Goal: Task Accomplishment & Management: Use online tool/utility

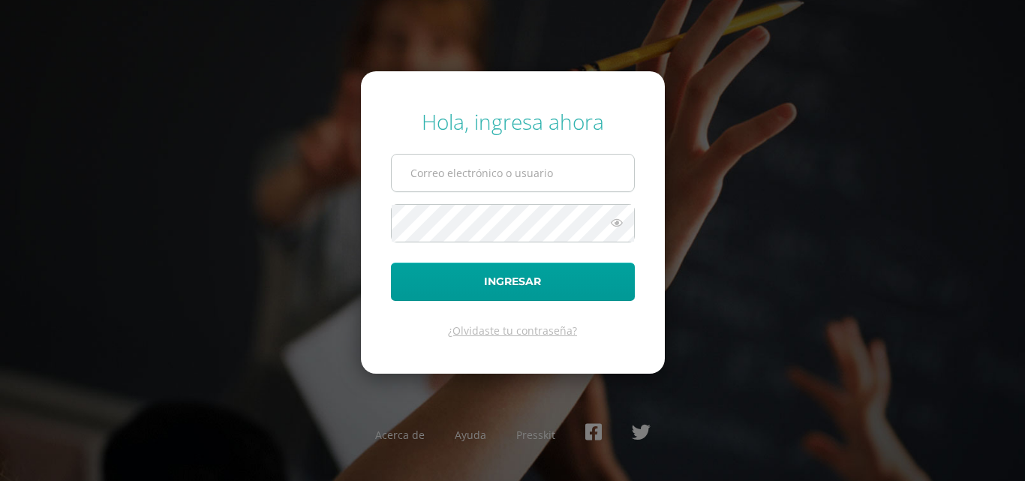
type input "[EMAIL_ADDRESS][DOMAIN_NAME]"
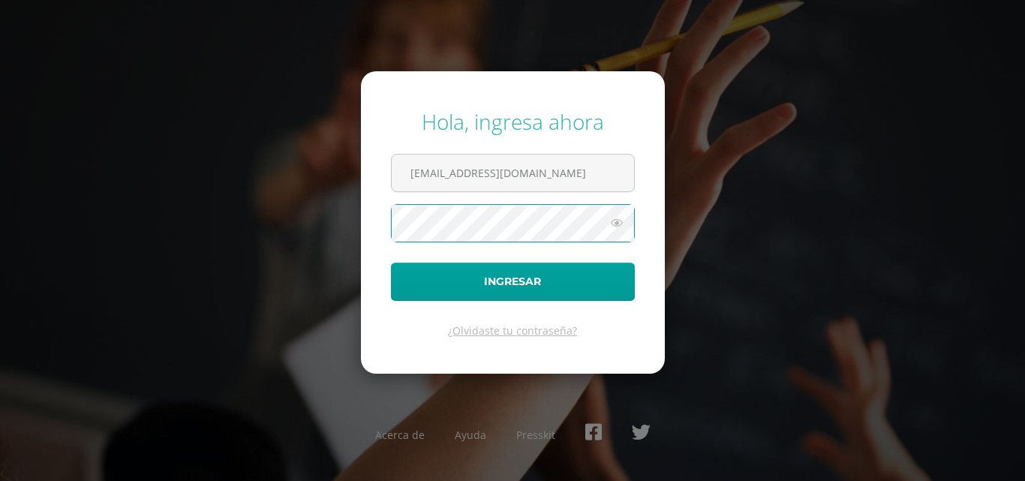
click at [391, 263] on button "Ingresar" at bounding box center [513, 282] width 244 height 38
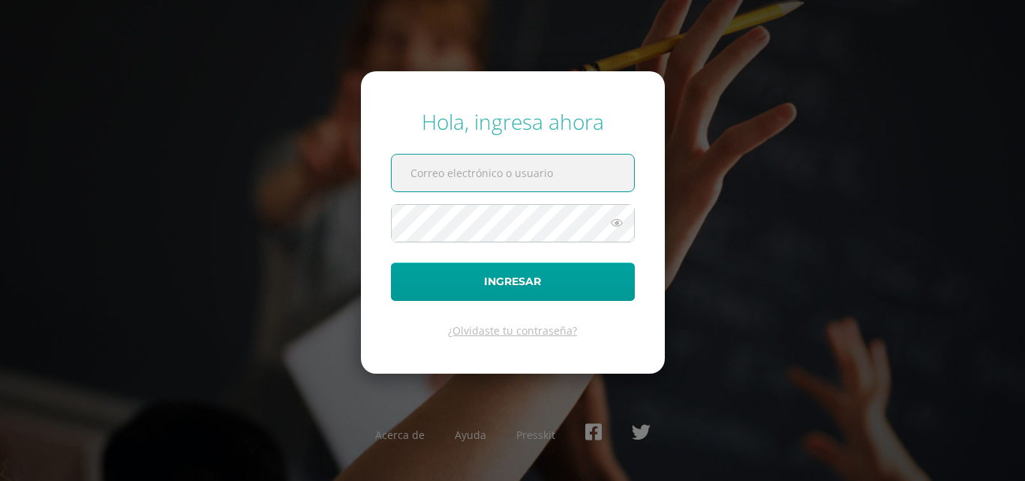
click at [410, 173] on input "text" at bounding box center [513, 173] width 242 height 37
type input "[EMAIL_ADDRESS][DOMAIN_NAME]"
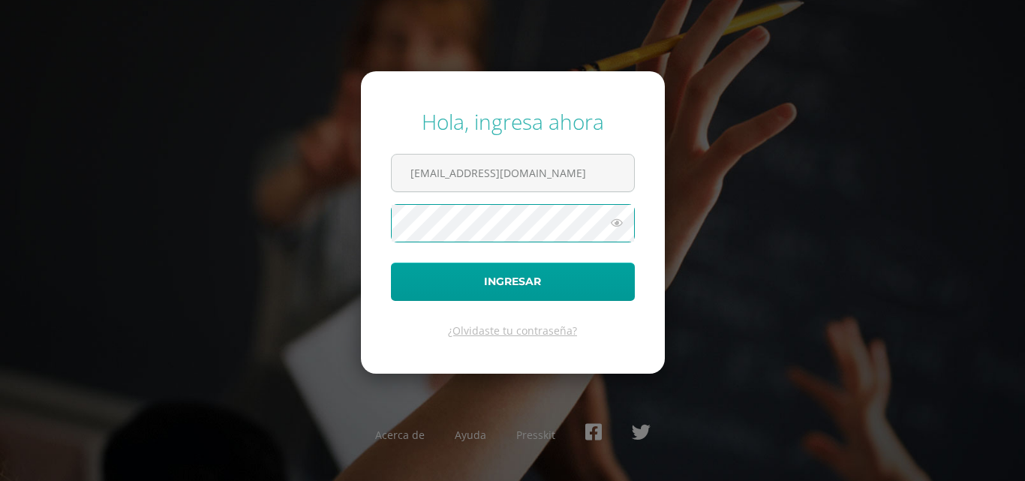
click at [391, 263] on button "Ingresar" at bounding box center [513, 282] width 244 height 38
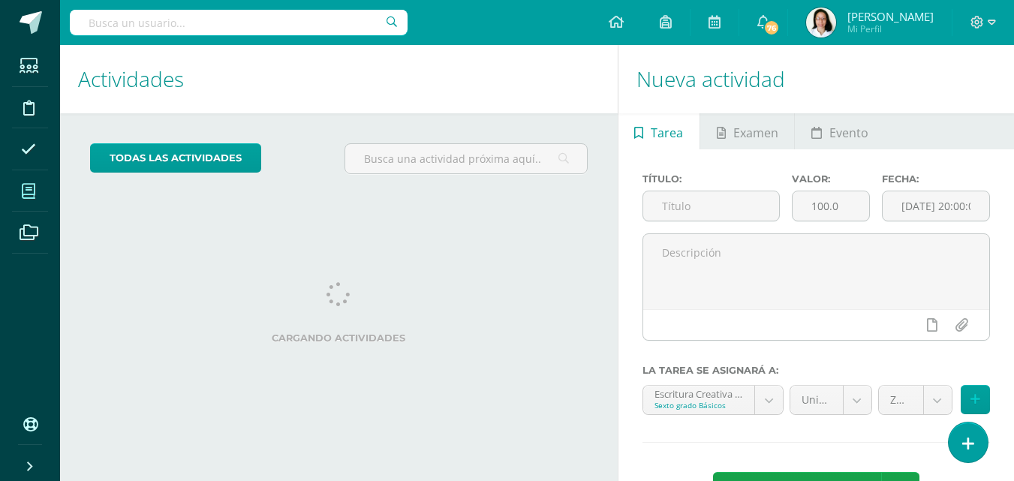
click at [25, 190] on icon at bounding box center [29, 191] width 14 height 15
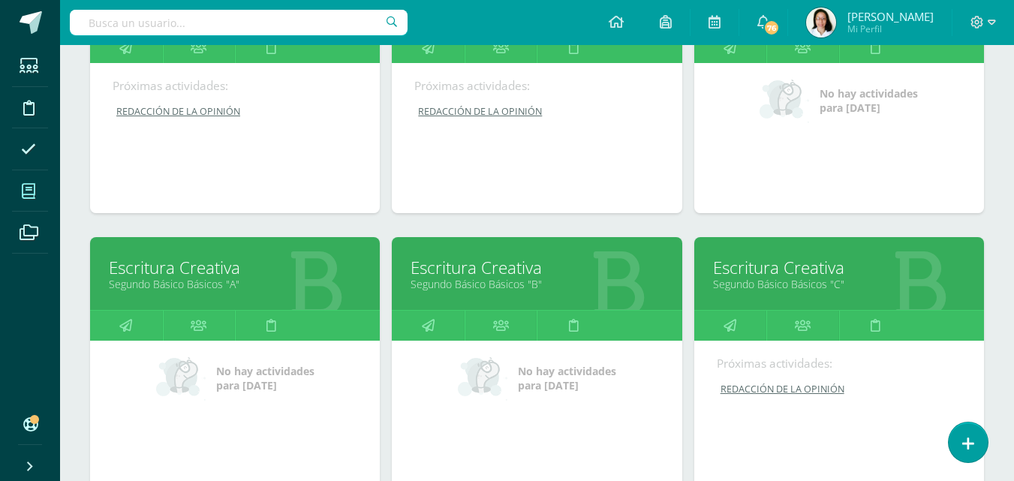
scroll to position [726, 0]
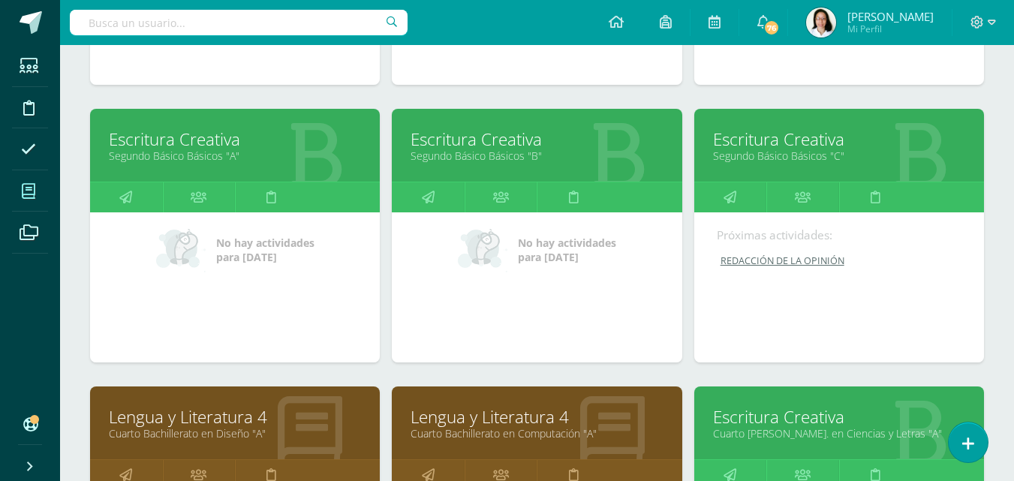
click at [773, 171] on div "Escritura Creativa Segundo Básico Básicos "C"" at bounding box center [839, 145] width 290 height 73
click at [756, 158] on link "Segundo Básico Básicos "C"" at bounding box center [839, 156] width 252 height 14
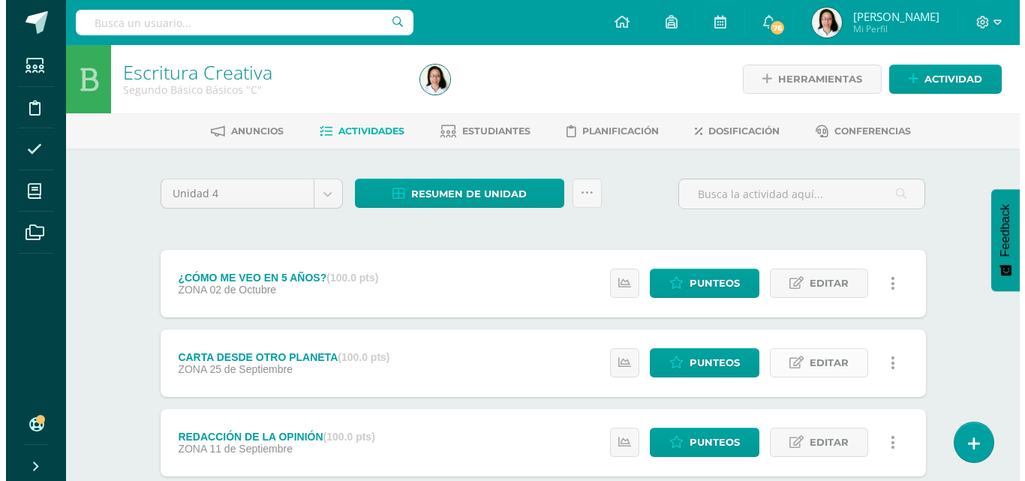
scroll to position [254, 0]
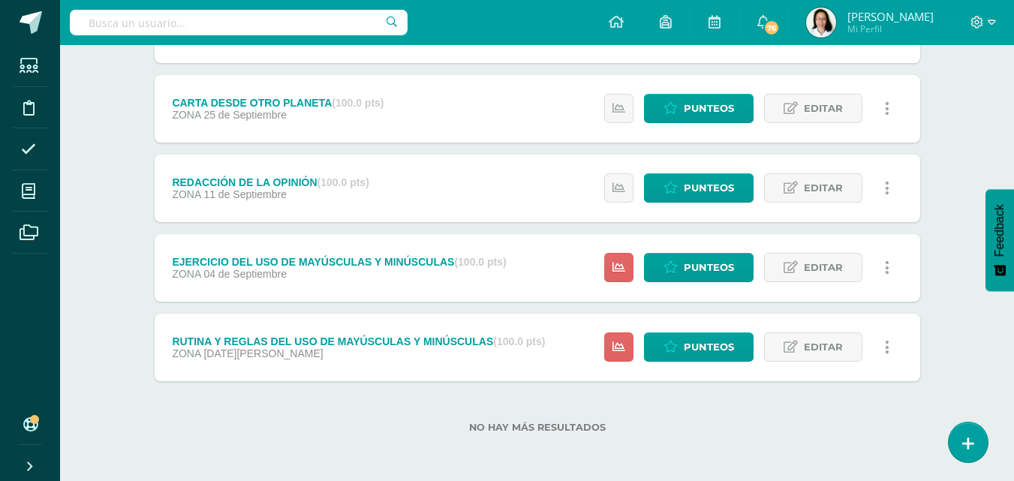
click at [894, 354] on link at bounding box center [887, 347] width 29 height 29
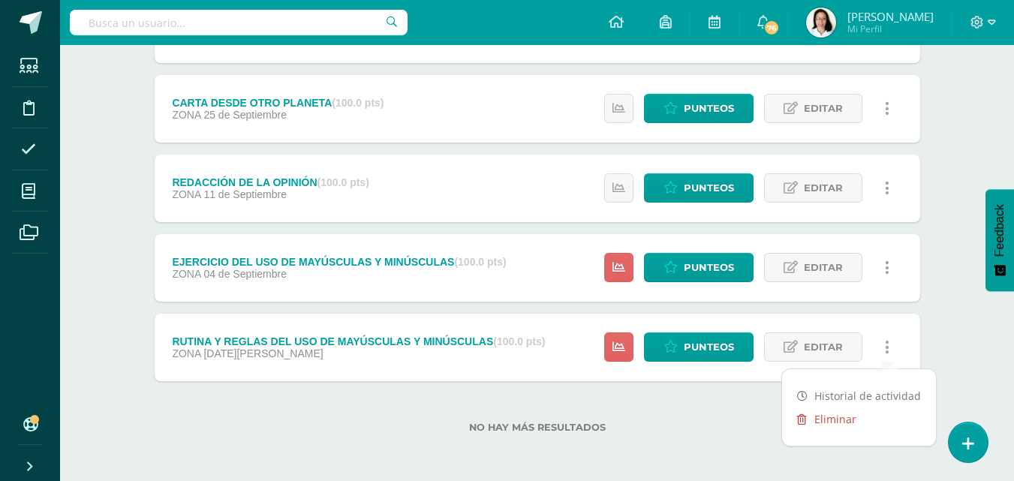
click at [857, 417] on link "Eliminar" at bounding box center [859, 419] width 154 height 23
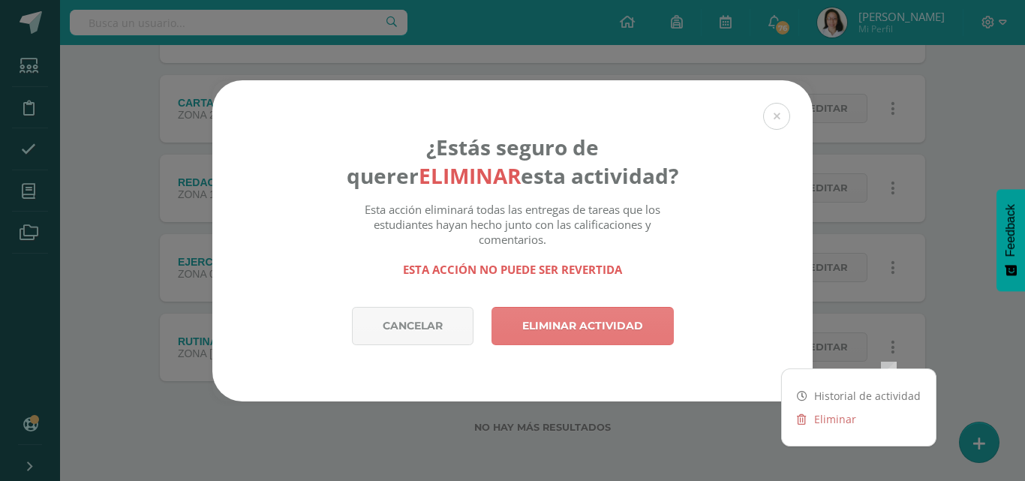
click at [649, 341] on link "Eliminar actividad" at bounding box center [583, 326] width 182 height 38
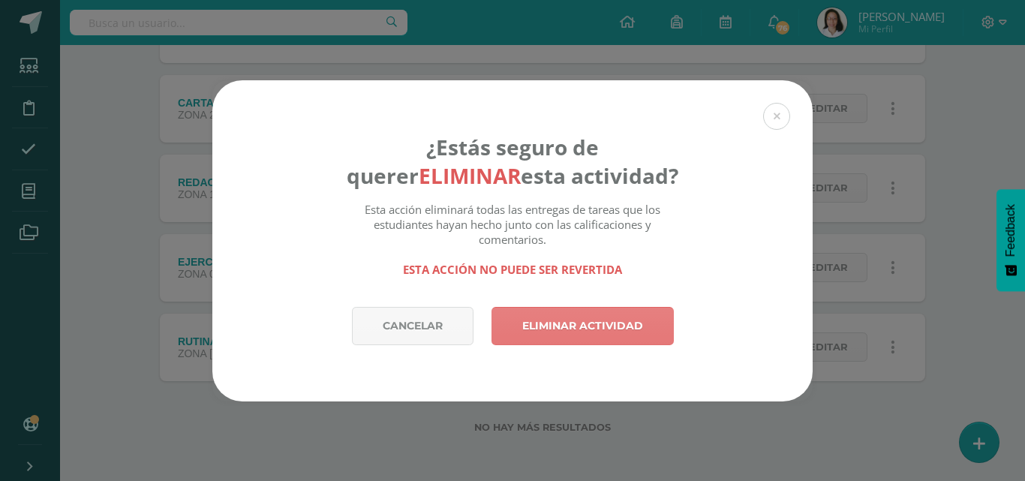
click at [634, 327] on link "Eliminar actividad" at bounding box center [583, 326] width 182 height 38
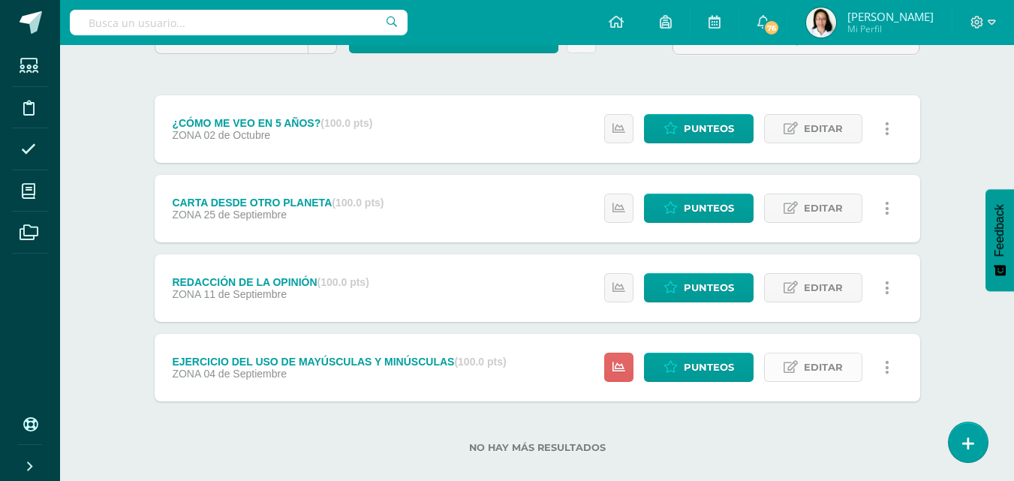
scroll to position [175, 0]
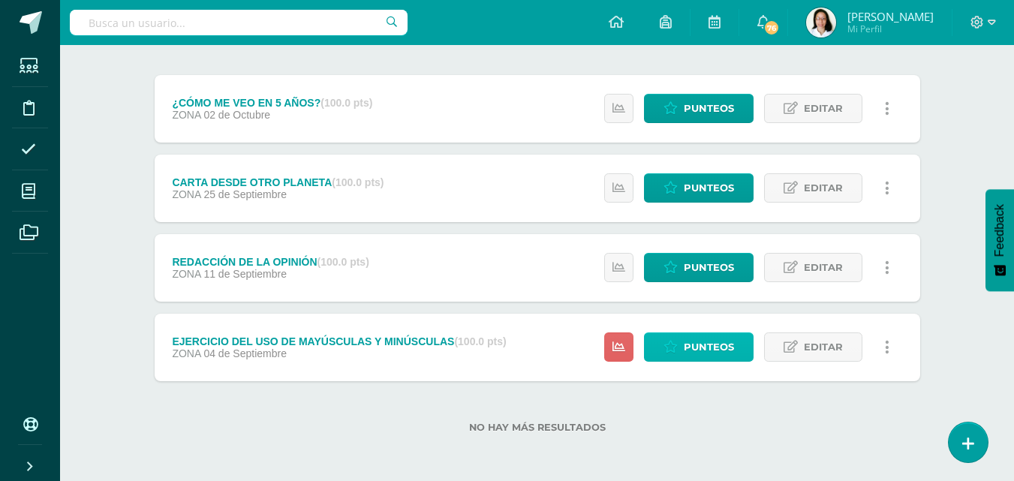
click at [692, 346] on span "Punteos" at bounding box center [709, 347] width 50 height 28
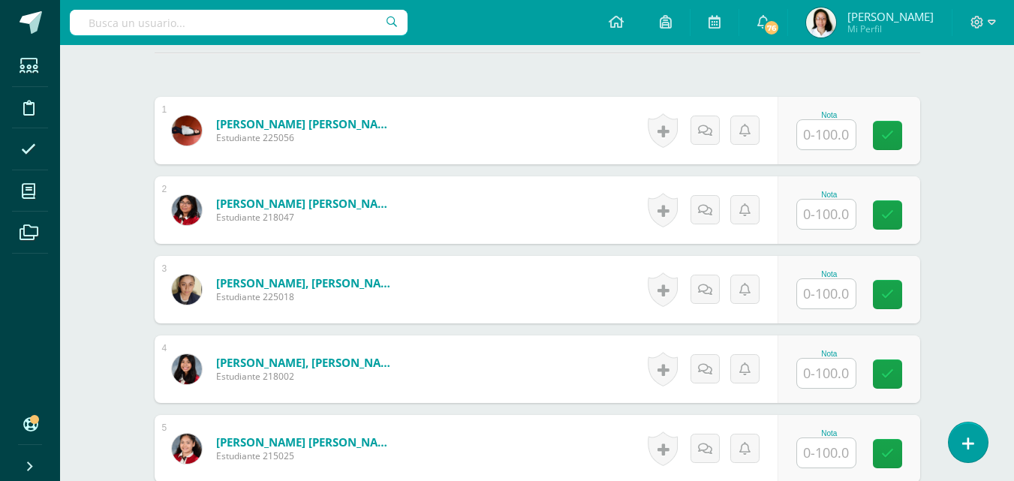
scroll to position [453, 0]
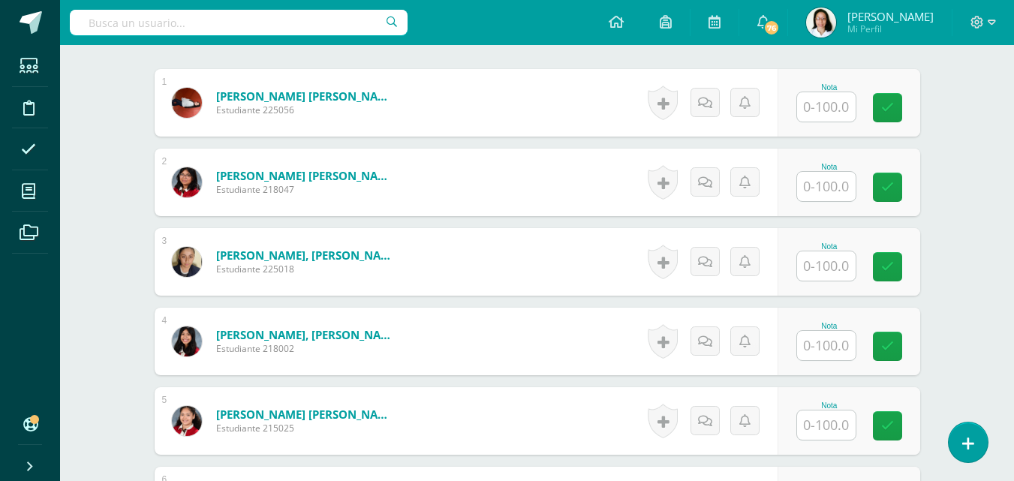
click at [826, 110] on input "text" at bounding box center [826, 106] width 59 height 29
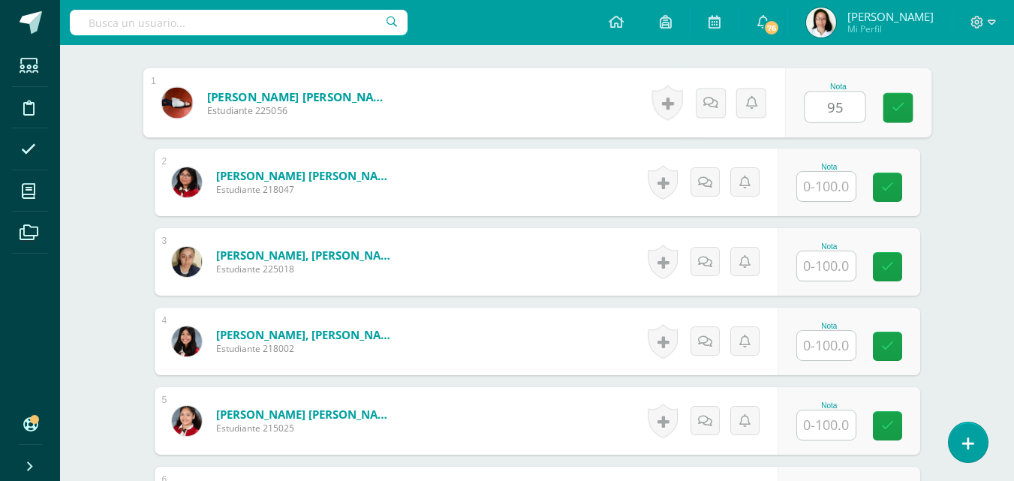
type input "95"
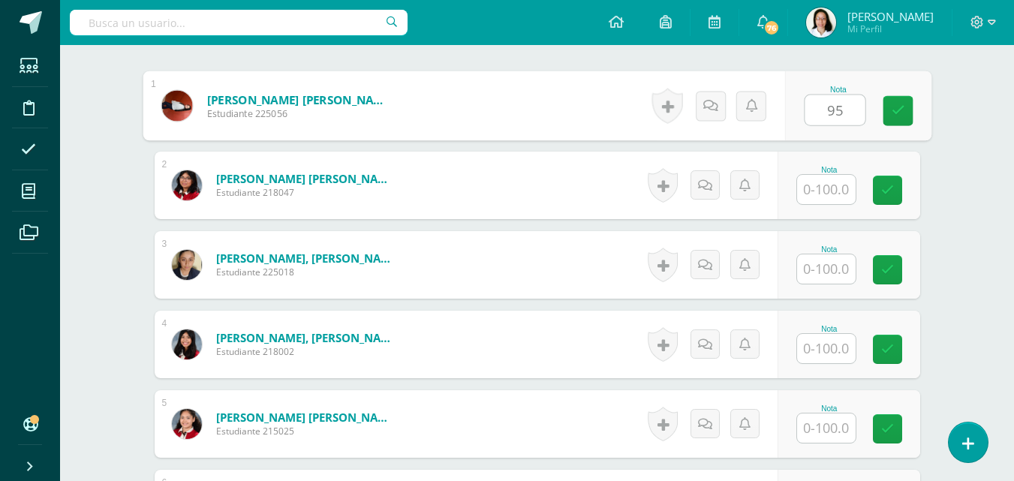
scroll to position [303, 0]
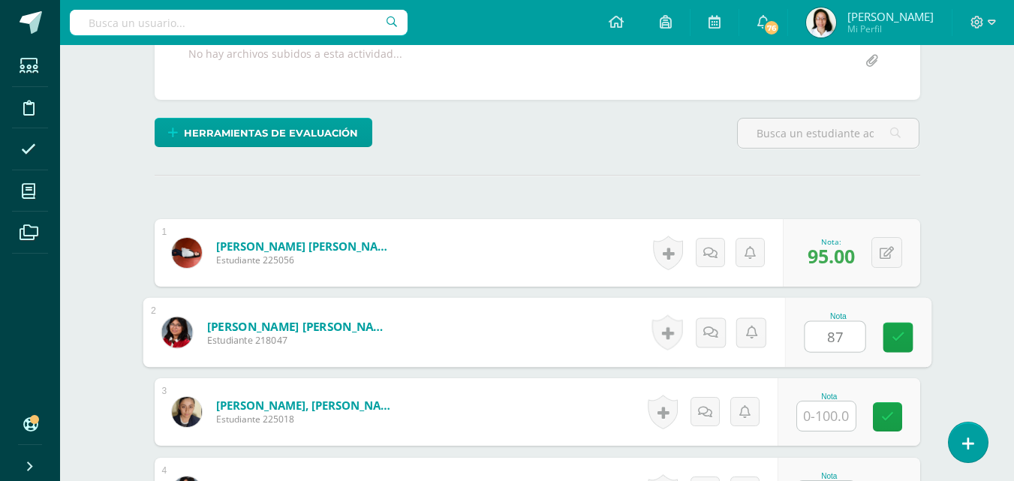
type input "87"
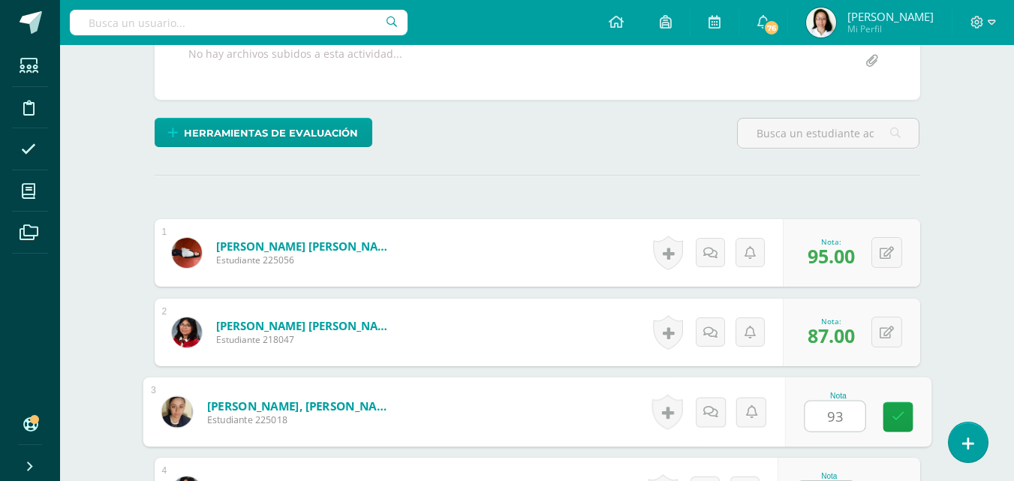
type input "93"
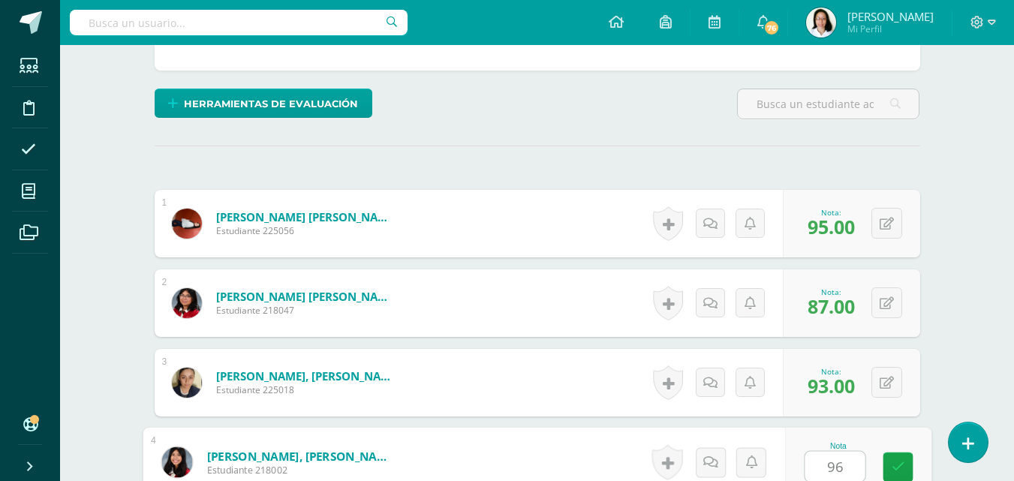
type input "96"
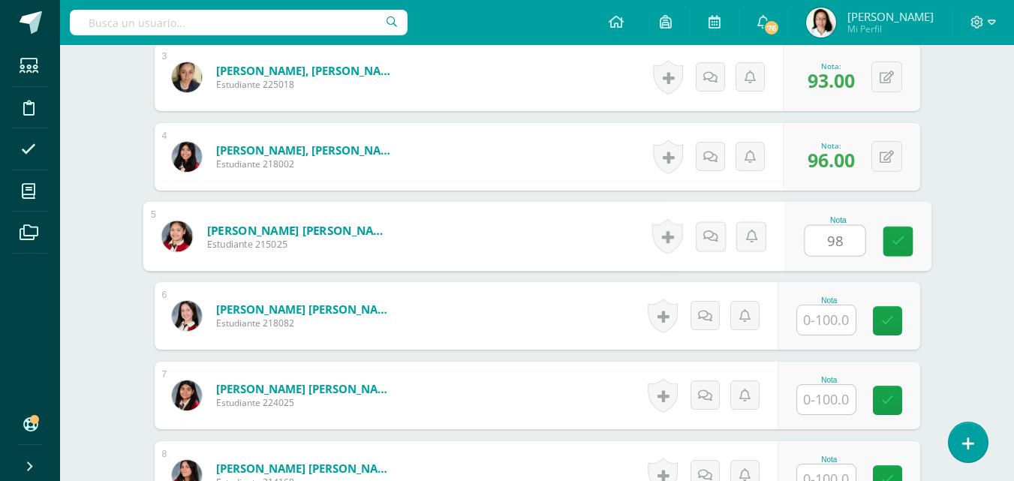
type input "98"
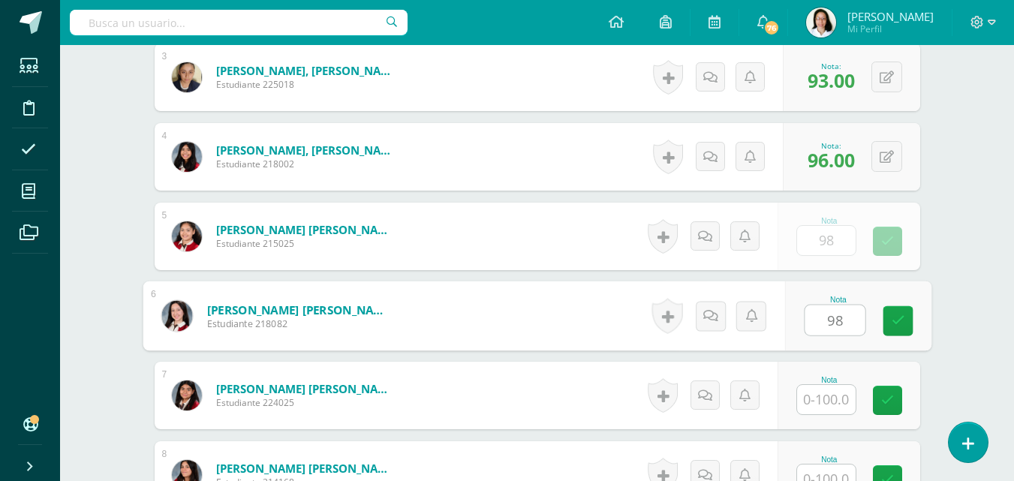
type input "98"
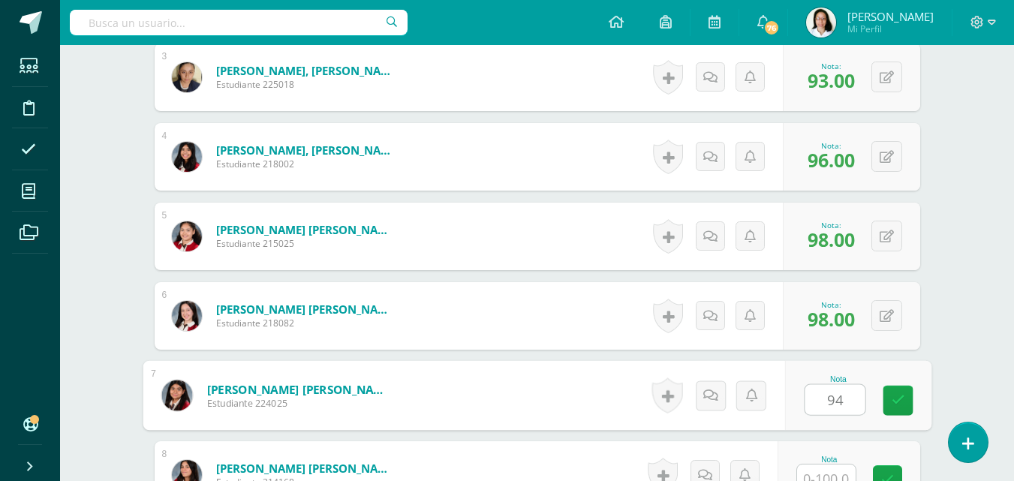
type input "94"
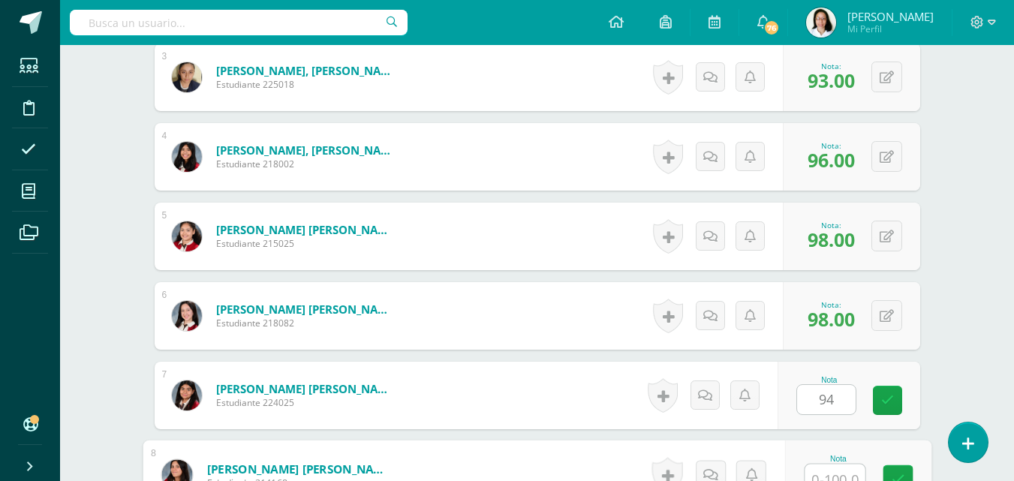
scroll to position [650, 0]
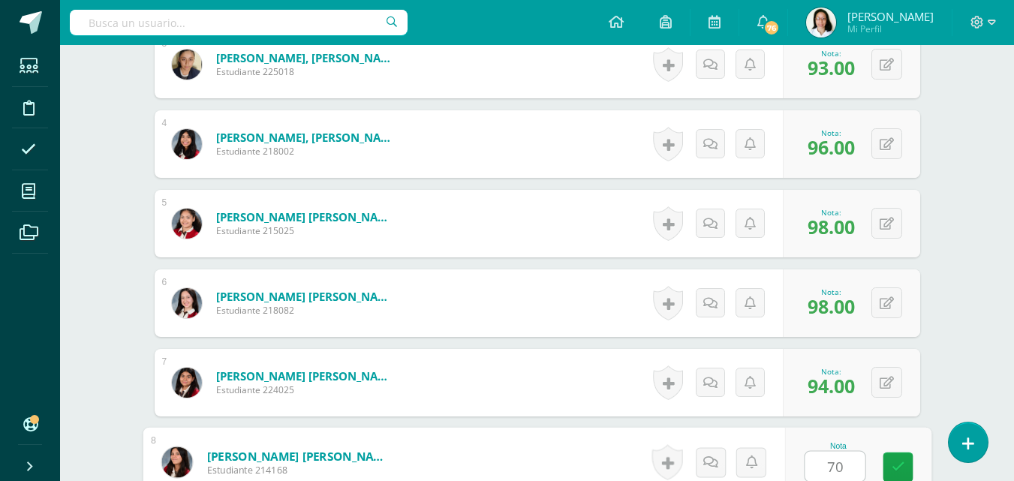
type input "70"
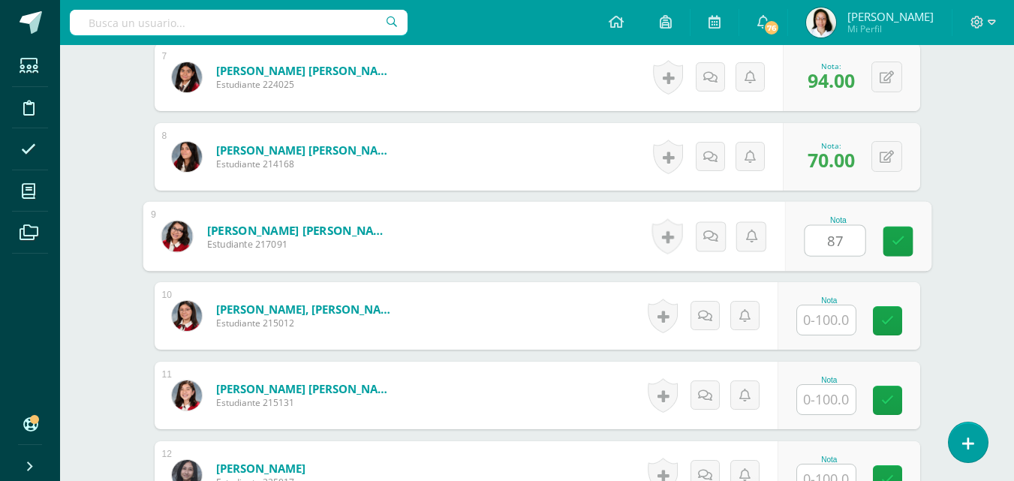
type input "87"
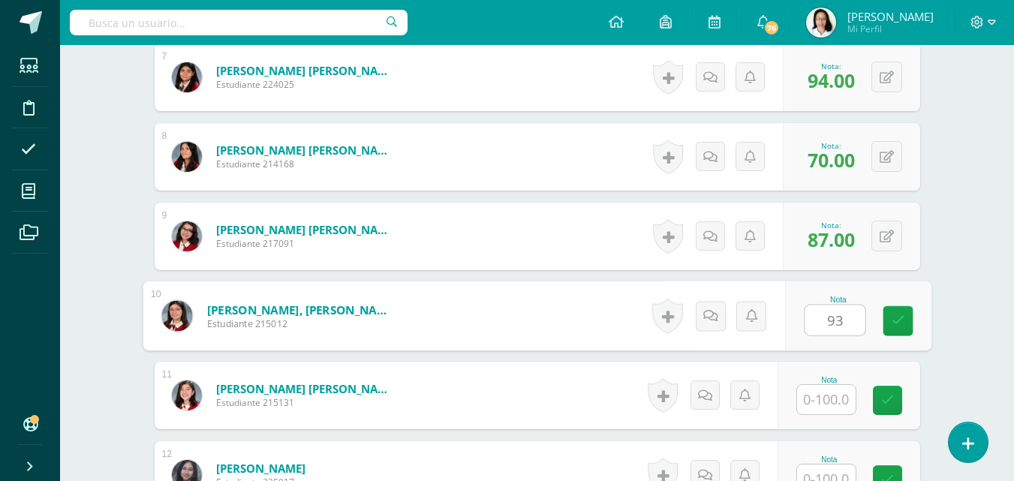
type input "93"
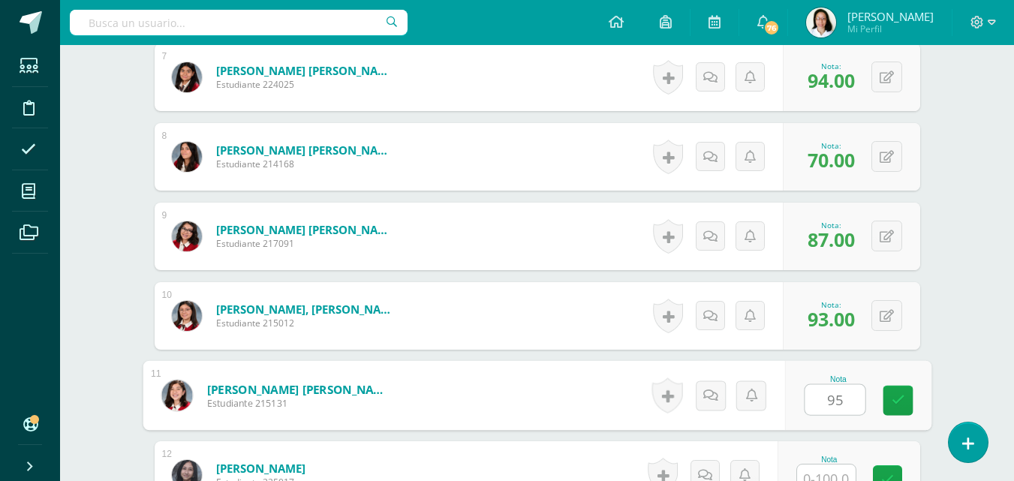
type input "95"
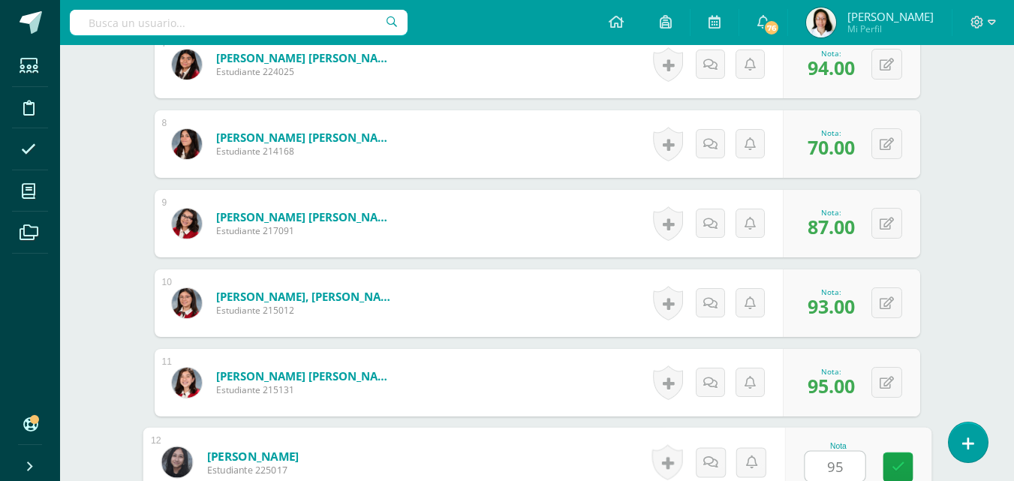
type input "95"
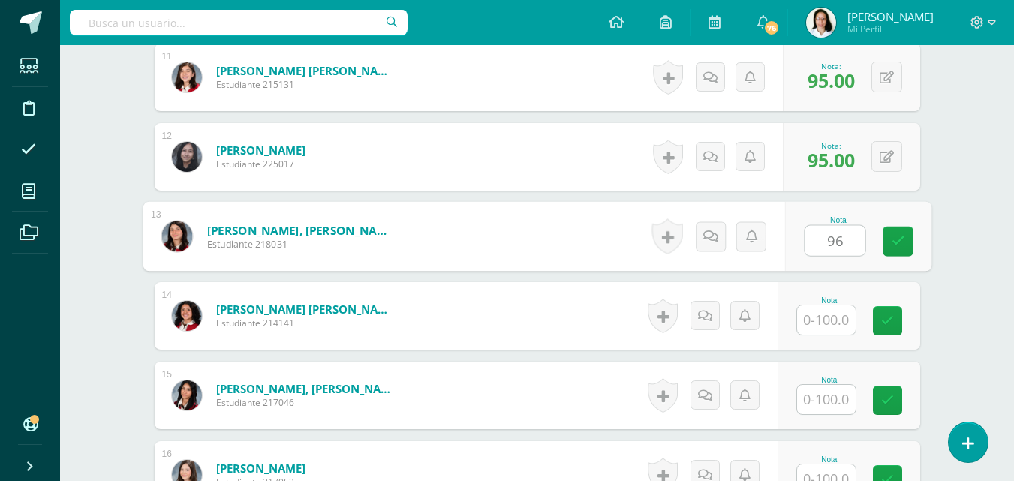
type input "96"
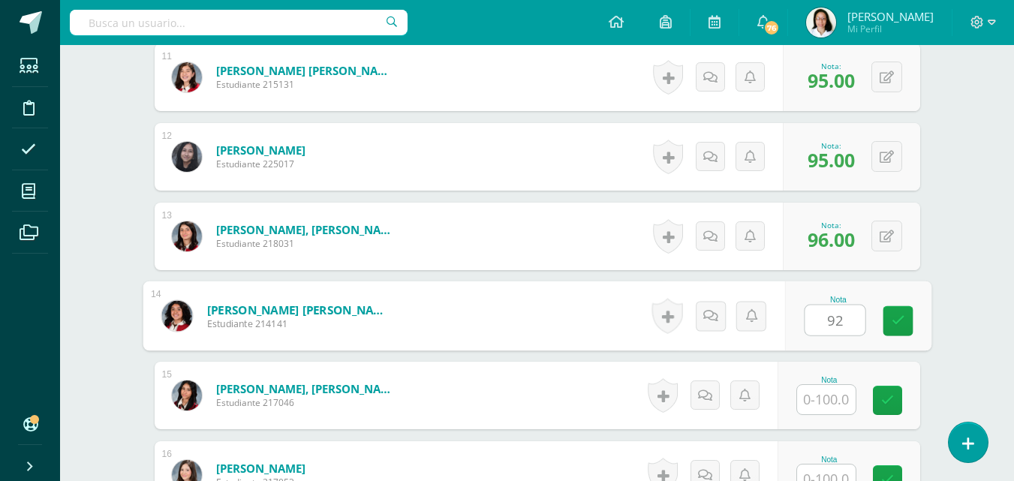
type input "92"
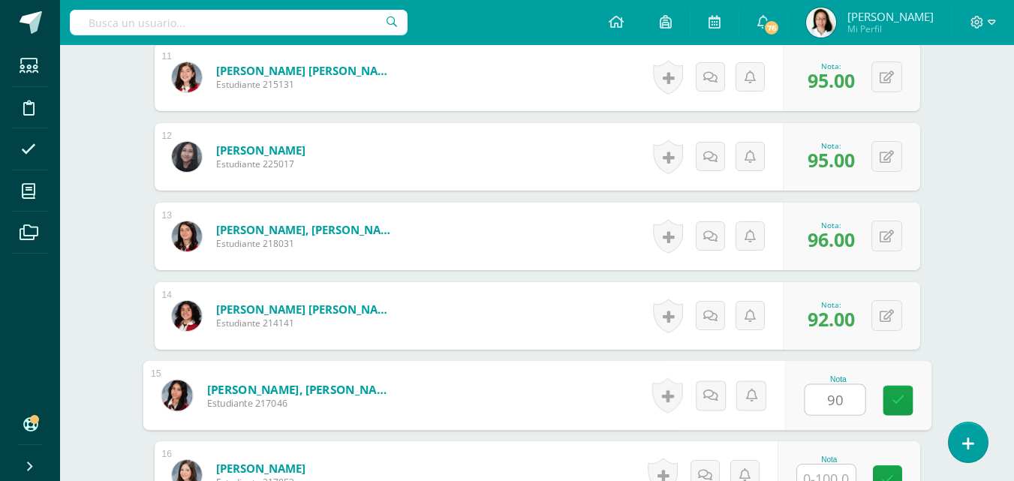
type input "90"
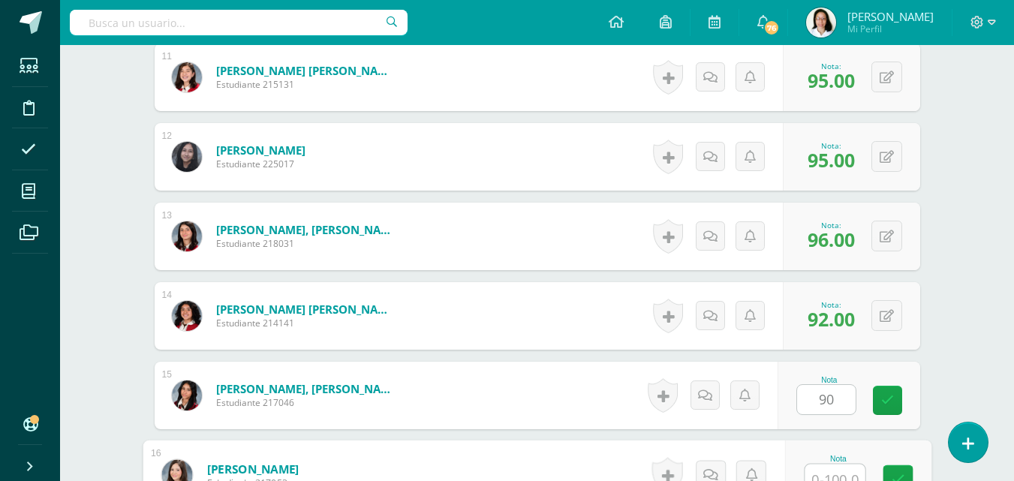
scroll to position [1287, 0]
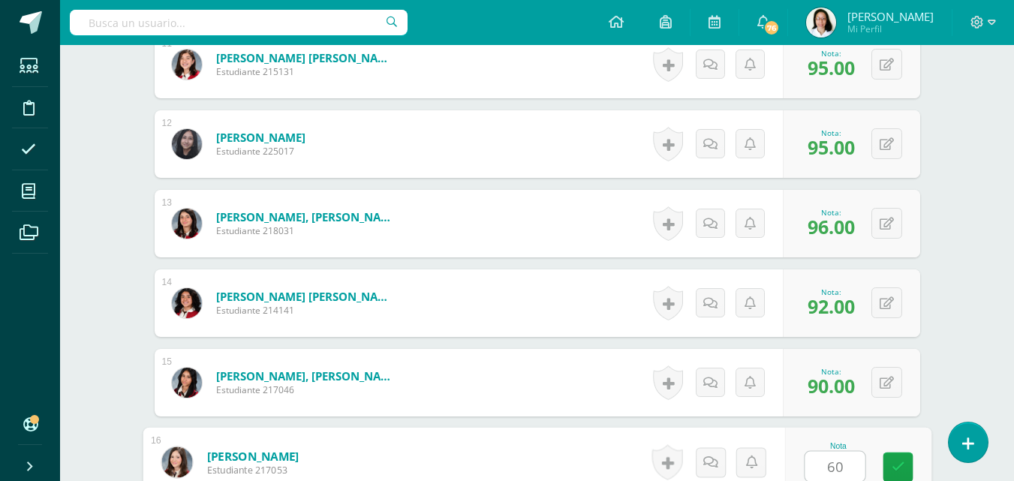
type input "60"
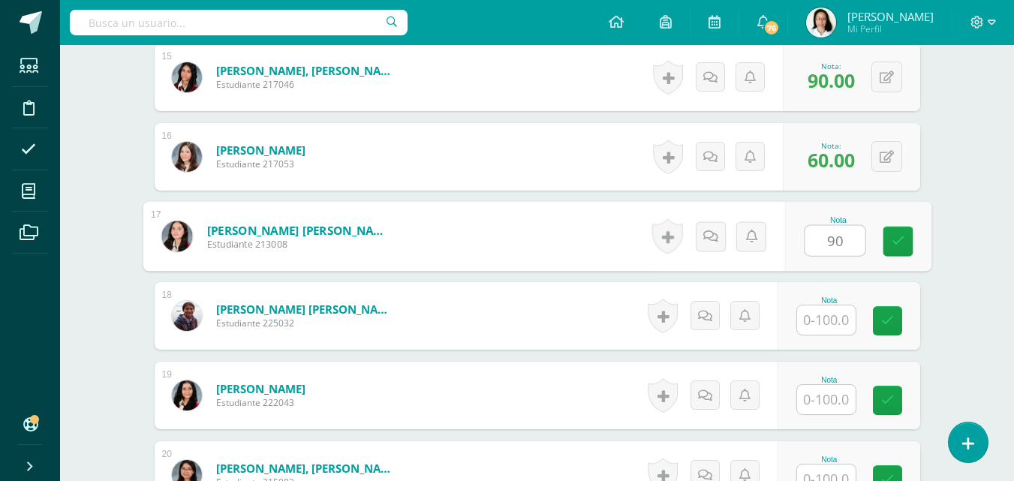
type input "90"
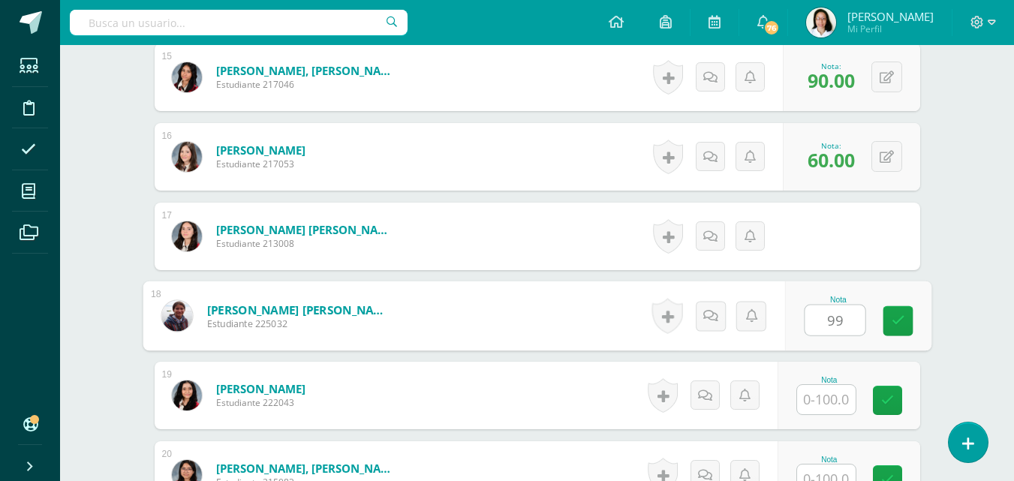
type input "99"
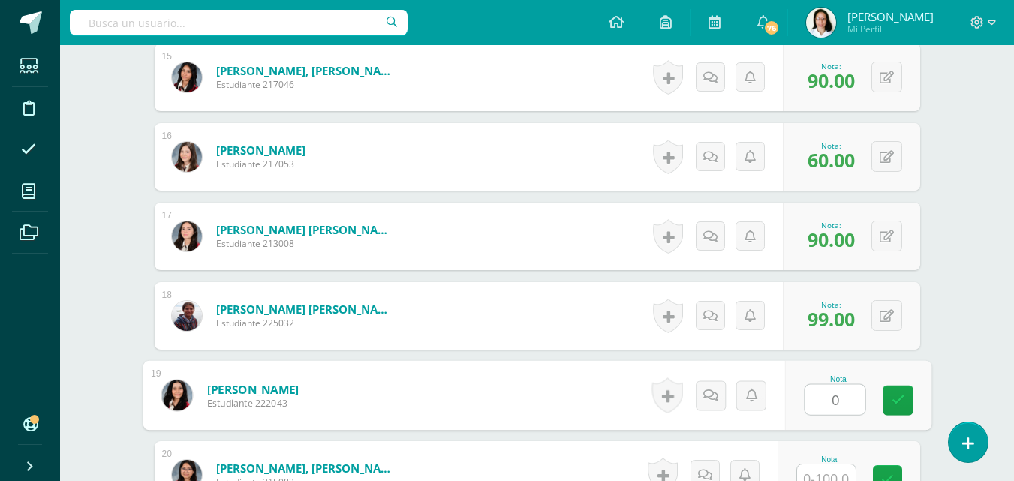
type input "0"
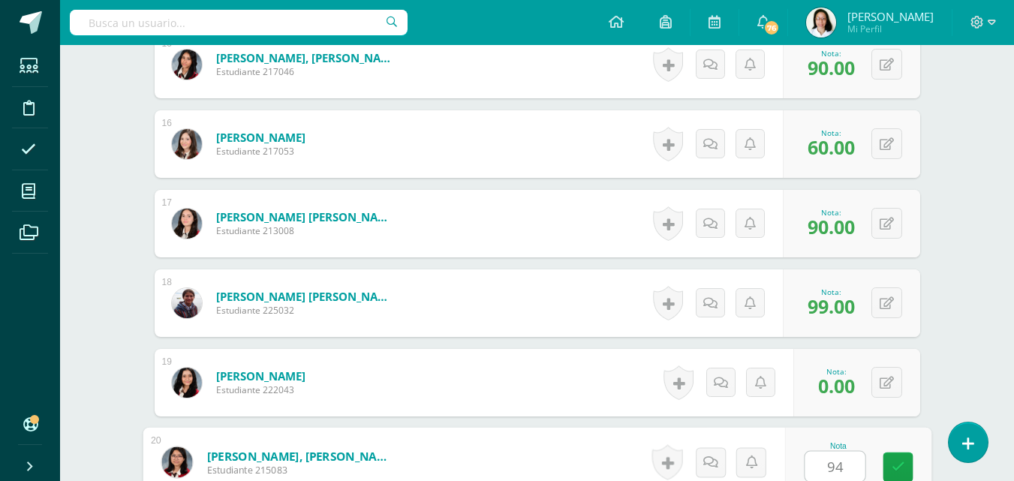
type input "94"
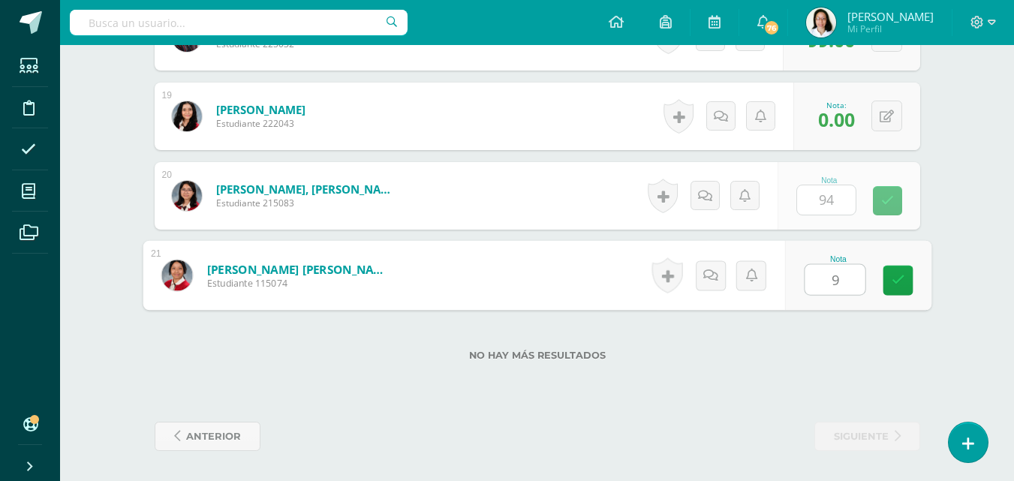
type input "93"
click at [907, 274] on link at bounding box center [898, 281] width 30 height 30
